Goal: Task Accomplishment & Management: Manage account settings

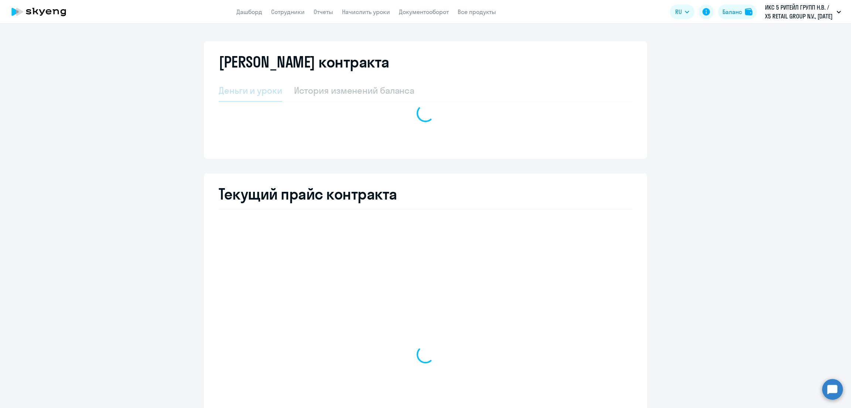
select select "english_adult_not_native_speaker"
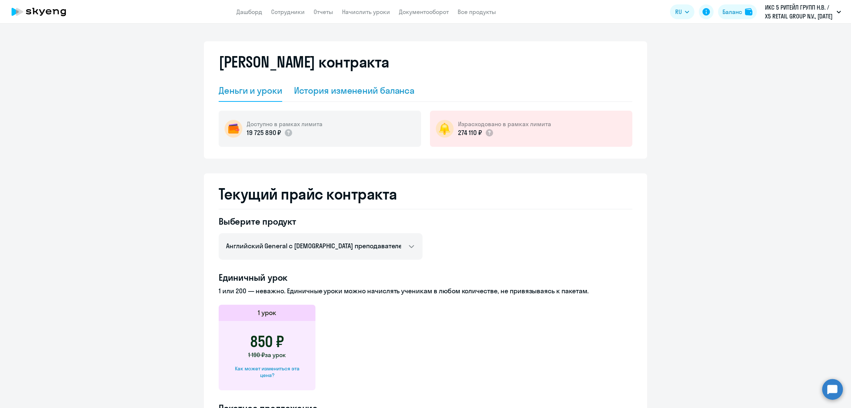
click at [350, 87] on div "История изменений баланса" at bounding box center [354, 91] width 121 height 12
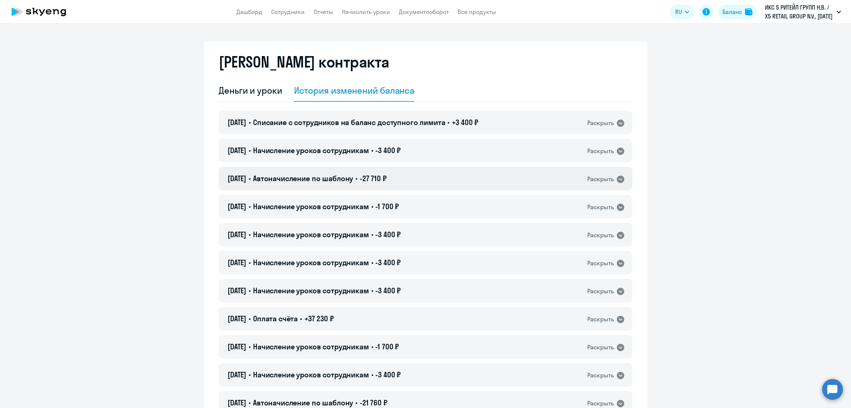
click at [322, 167] on div "[DATE] • Автоначисление по шаблону • -27 710 ₽ Раскрыть" at bounding box center [426, 179] width 414 height 24
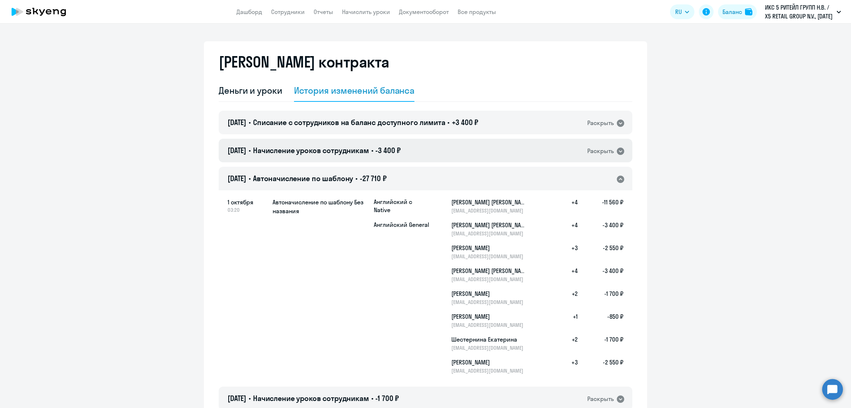
click at [338, 150] on span "Начисление уроков сотрудникам" at bounding box center [311, 150] width 116 height 9
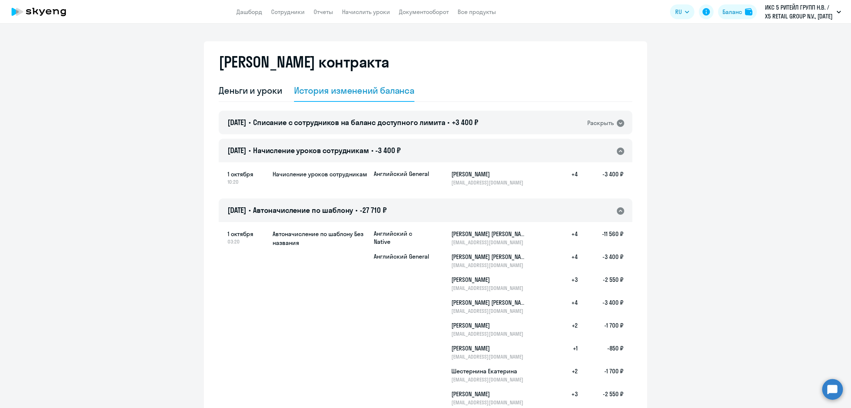
scroll to position [92, 0]
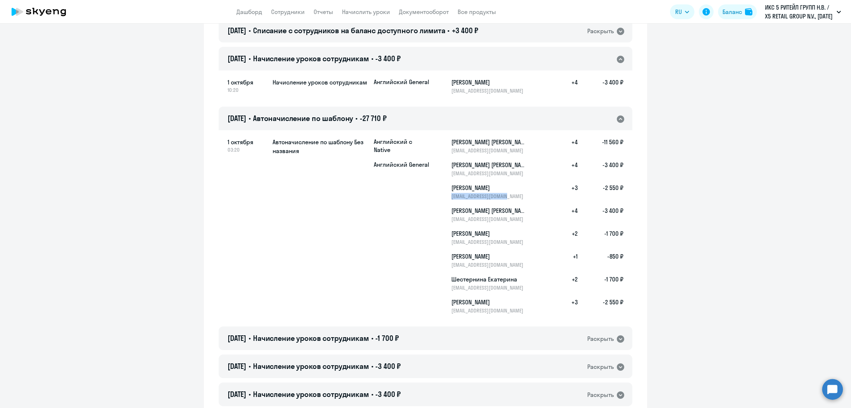
drag, startPoint x: 513, startPoint y: 195, endPoint x: 448, endPoint y: 198, distance: 65.0
click at [451, 198] on p "[EMAIL_ADDRESS][DOMAIN_NAME]" at bounding box center [489, 196] width 76 height 7
copy p "[EMAIL_ADDRESS][DOMAIN_NAME]"
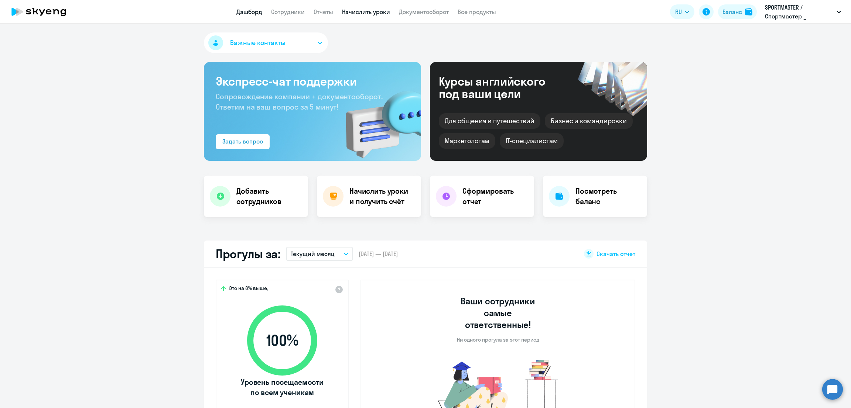
click at [373, 11] on link "Начислить уроки" at bounding box center [366, 11] width 48 height 7
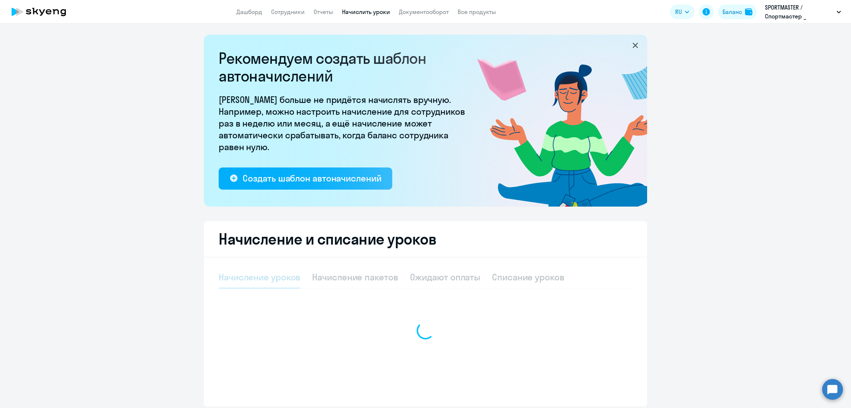
click at [360, 273] on div "Начисление пакетов" at bounding box center [355, 277] width 86 height 12
select select "10"
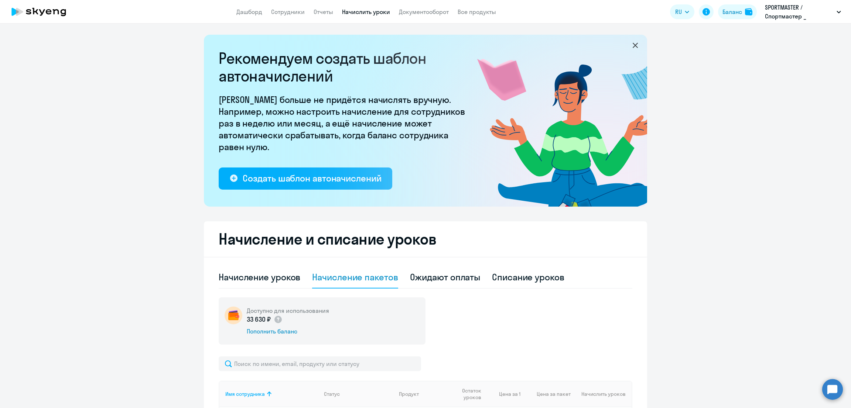
scroll to position [92, 0]
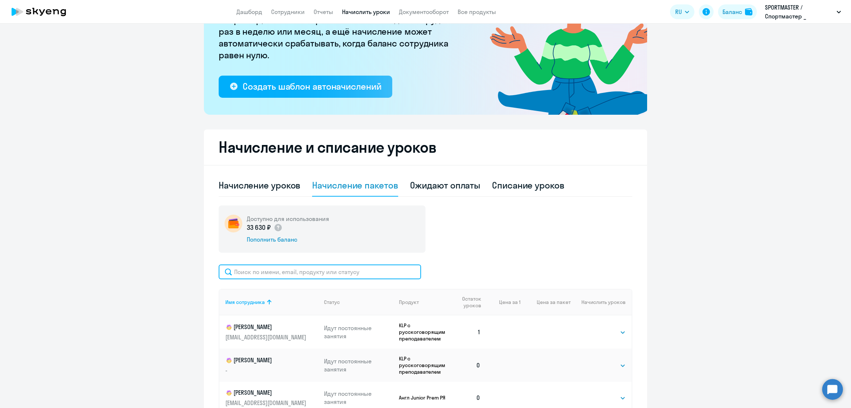
click at [314, 271] on input "text" at bounding box center [320, 272] width 202 height 15
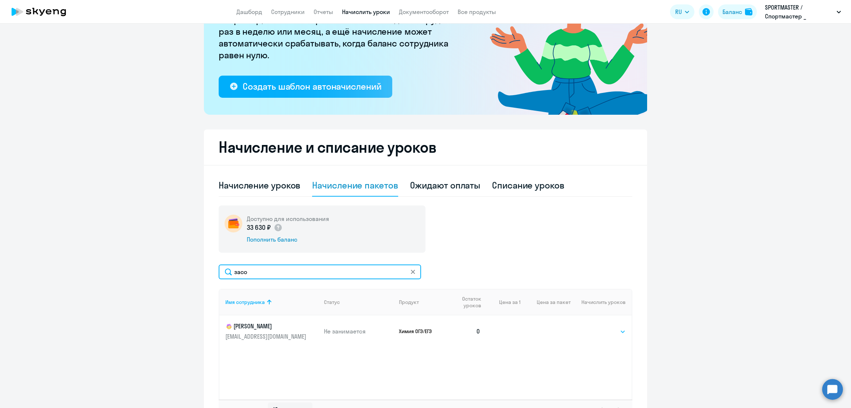
type input "засо"
click at [610, 331] on select "Выбрать 10 30 60 100" at bounding box center [610, 332] width 30 height 9
select select "30"
click at [595, 328] on select "Выбрать 10 30 60 100" at bounding box center [610, 332] width 30 height 9
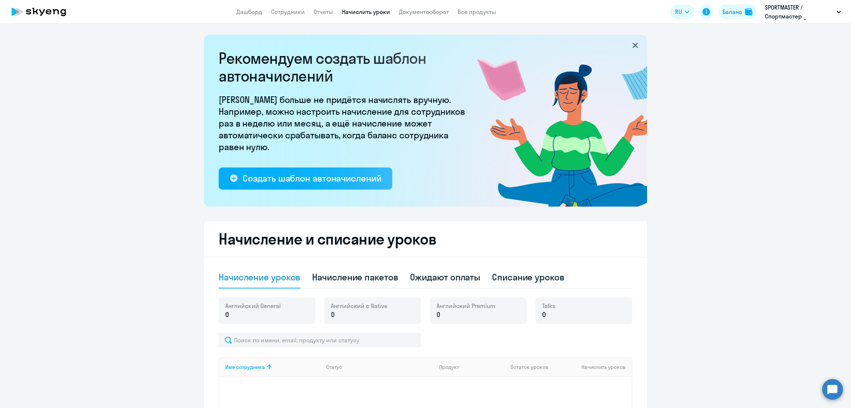
select select "10"
click at [336, 278] on div "Начисление пакетов" at bounding box center [355, 277] width 86 height 12
select select "10"
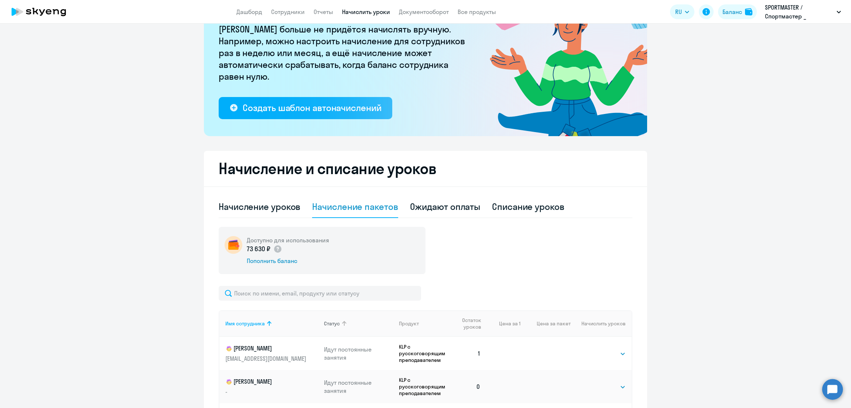
scroll to position [92, 0]
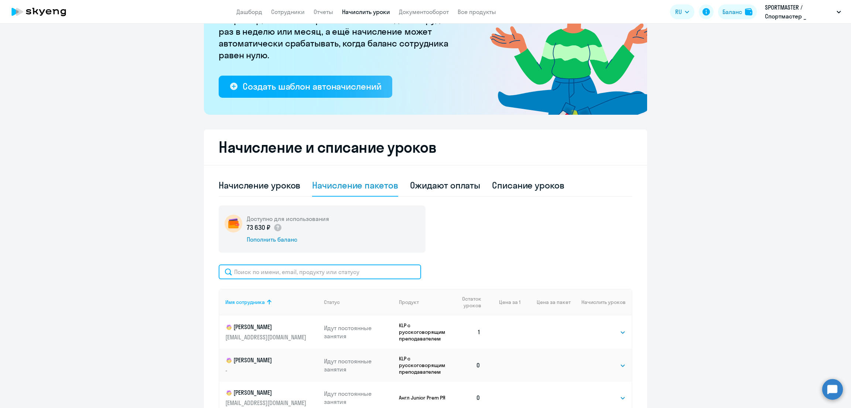
click at [326, 274] on input "text" at bounding box center [320, 272] width 202 height 15
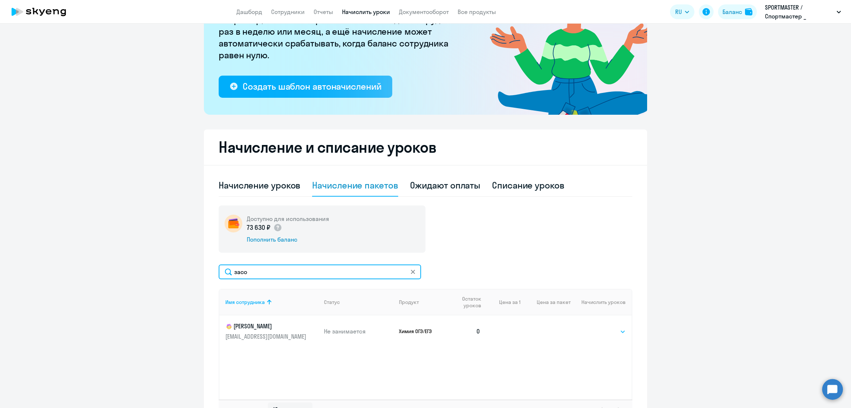
type input "засо"
click at [595, 335] on select "Выбрать 10 30 60 100" at bounding box center [610, 332] width 30 height 9
select select "30"
click at [595, 328] on select "Выбрать 10 30 60 100" at bounding box center [610, 332] width 30 height 9
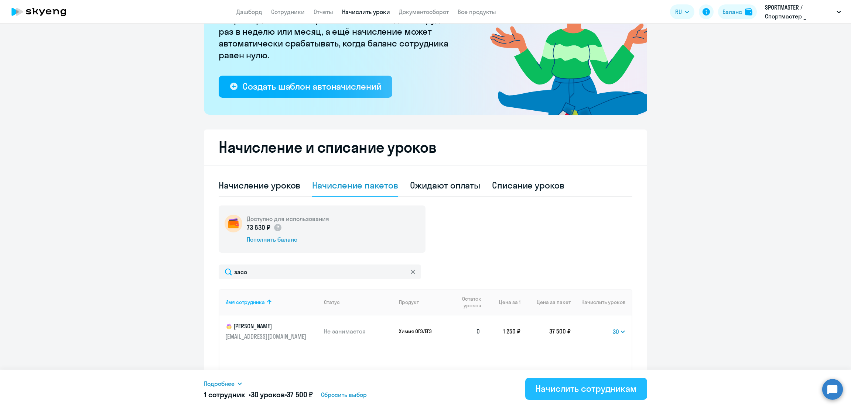
click at [602, 390] on div "Начислить сотрудникам" at bounding box center [585, 389] width 101 height 12
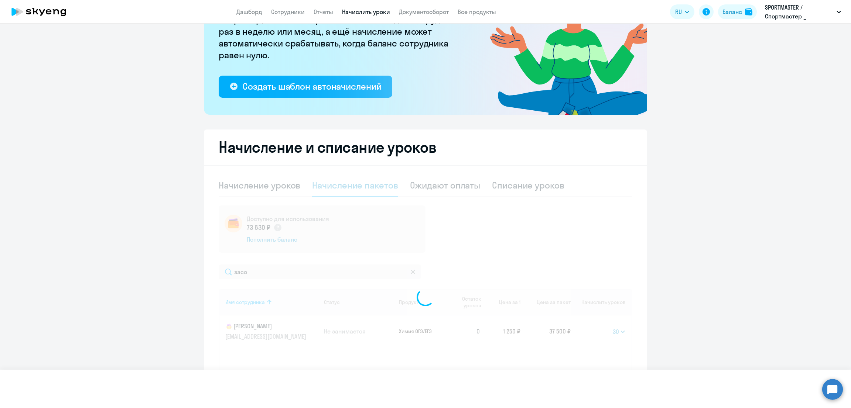
select select
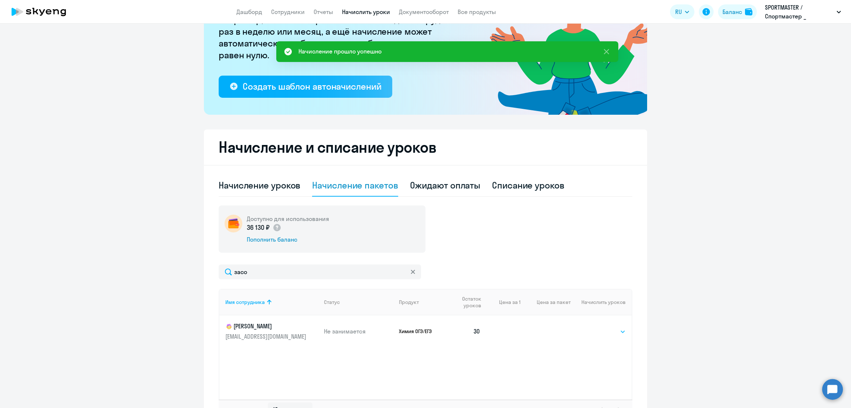
click at [602, 333] on select "Выбрать 10 30 60 100" at bounding box center [610, 332] width 30 height 9
select select "10"
click at [595, 328] on select "Выбрать 10 30 60 100" at bounding box center [610, 332] width 30 height 9
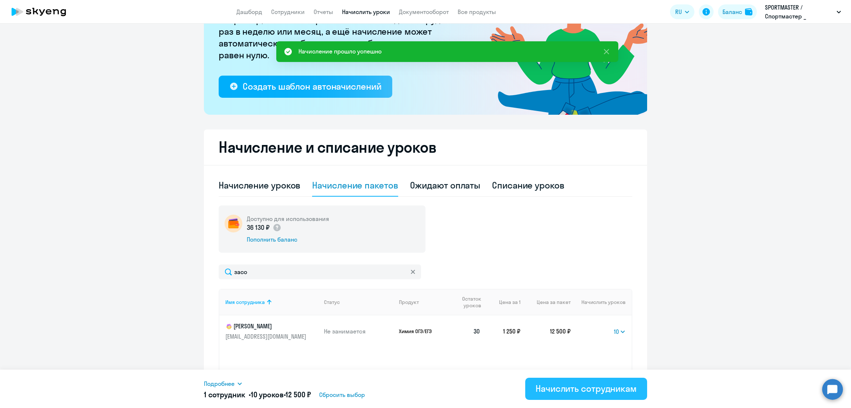
click at [582, 388] on div "Начислить сотрудникам" at bounding box center [585, 389] width 101 height 12
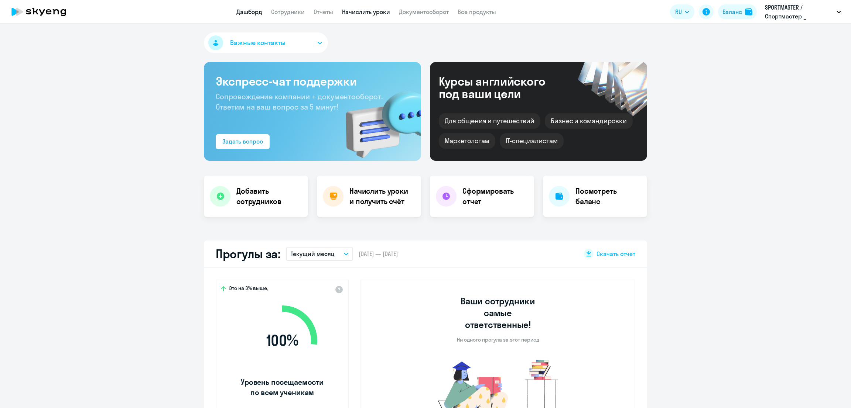
click at [350, 10] on link "Начислить уроки" at bounding box center [366, 11] width 48 height 7
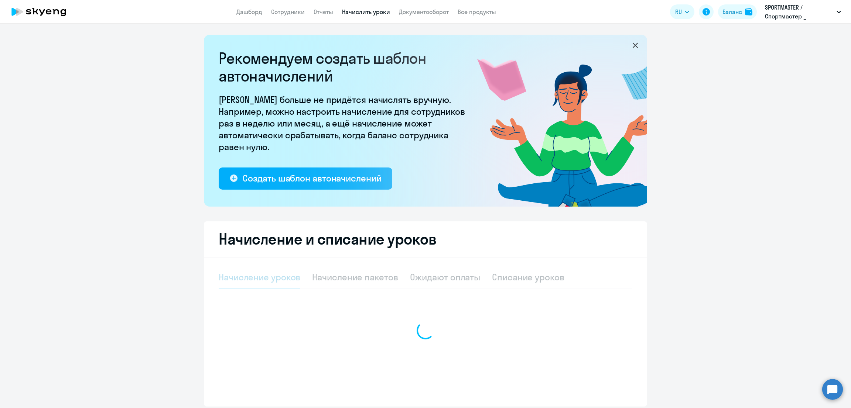
click at [359, 281] on div at bounding box center [426, 331] width 414 height 129
select select "10"
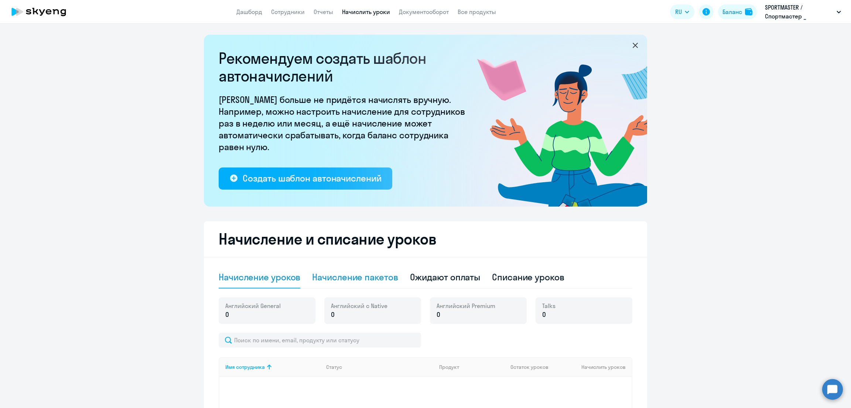
click at [351, 277] on div "Начисление пакетов" at bounding box center [355, 277] width 86 height 12
select select "10"
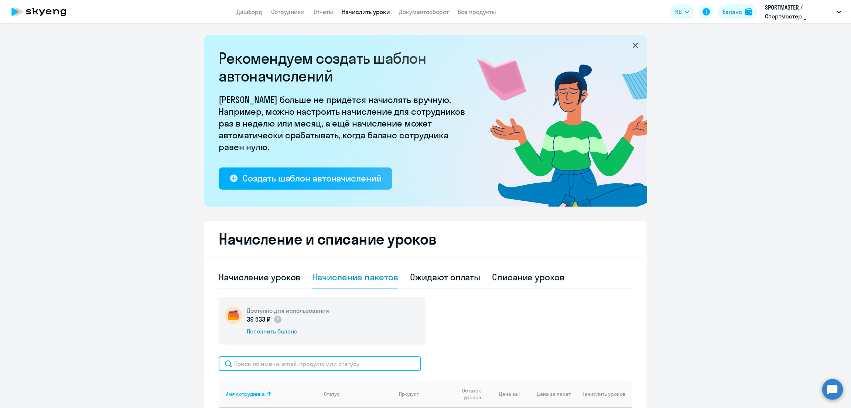
click at [314, 367] on input "text" at bounding box center [320, 364] width 202 height 15
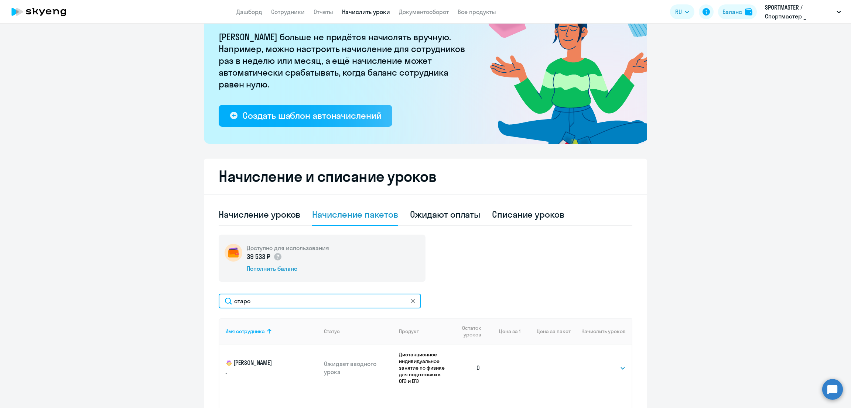
scroll to position [92, 0]
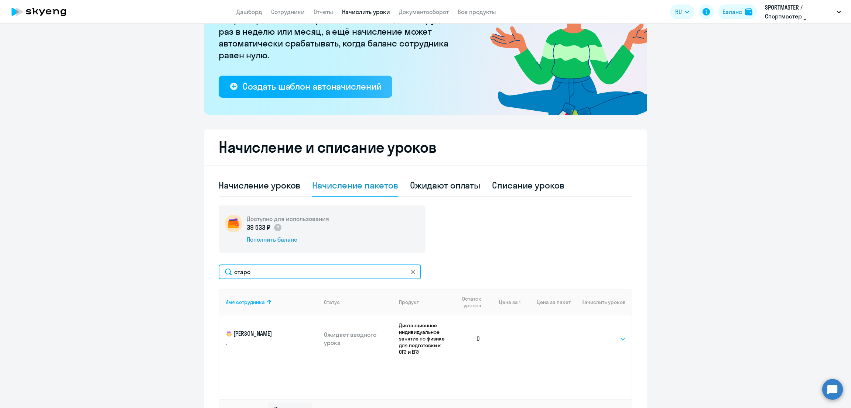
type input "старо"
click at [597, 335] on select "Выбрать 10 30 60 100" at bounding box center [610, 339] width 30 height 9
select select "30"
click at [595, 335] on select "Выбрать 10 30 60 100" at bounding box center [610, 339] width 30 height 9
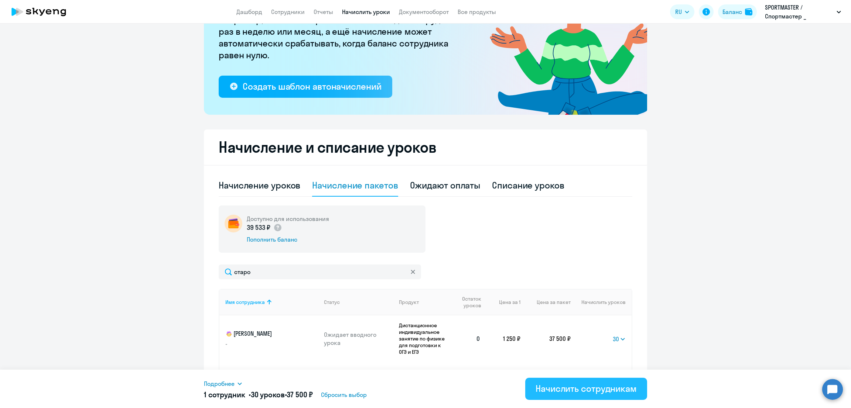
click at [584, 390] on div "Начислить сотрудникам" at bounding box center [585, 389] width 101 height 12
